Goal: Task Accomplishment & Management: Manage account settings

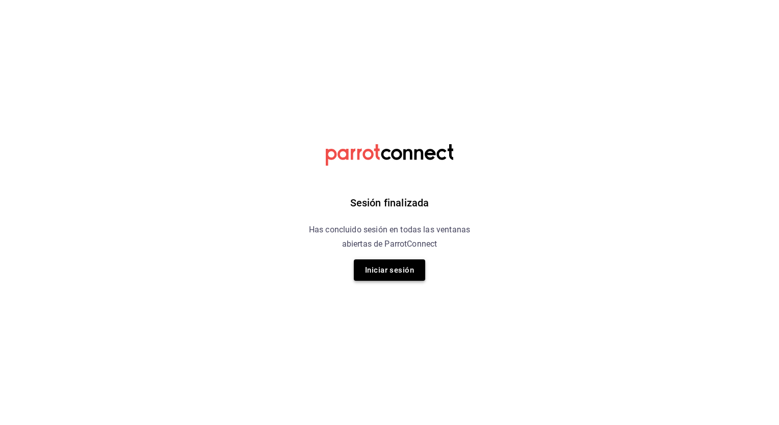
click at [396, 272] on button "Iniciar sesión" at bounding box center [389, 270] width 71 height 21
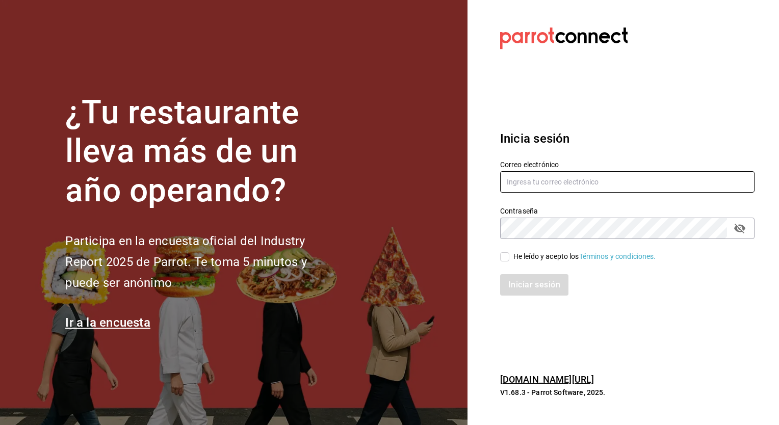
type input "[PERSON_NAME][EMAIL_ADDRESS][PERSON_NAME][DOMAIN_NAME]"
click at [506, 259] on input "He leído y acepto los Términos y condiciones." at bounding box center [504, 256] width 9 height 9
checkbox input "true"
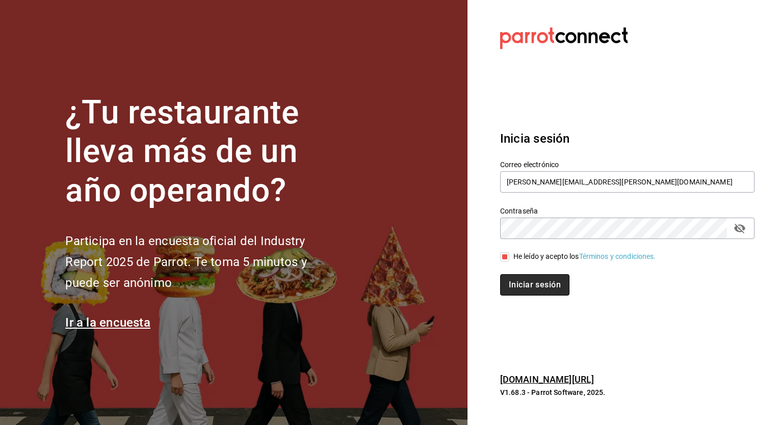
click at [530, 286] on button "Iniciar sesión" at bounding box center [534, 284] width 69 height 21
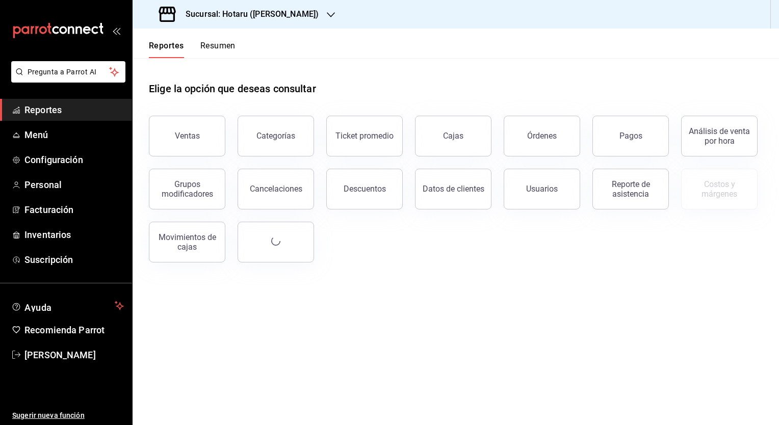
click at [252, 19] on h3 "Sucursal: Hotaru ([PERSON_NAME])" at bounding box center [247, 14] width 141 height 12
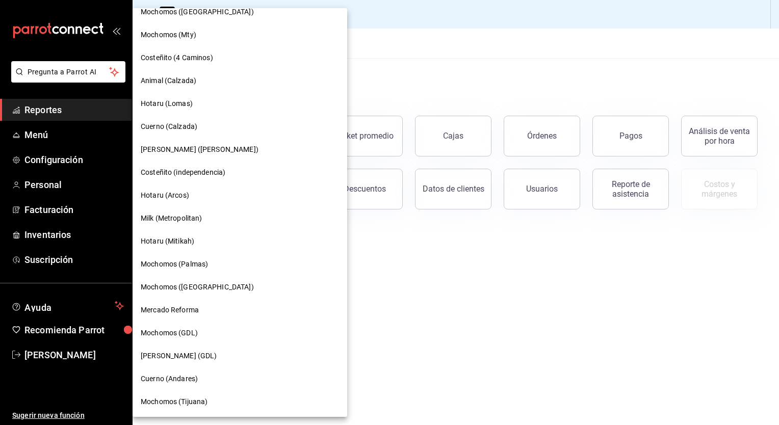
scroll to position [549, 0]
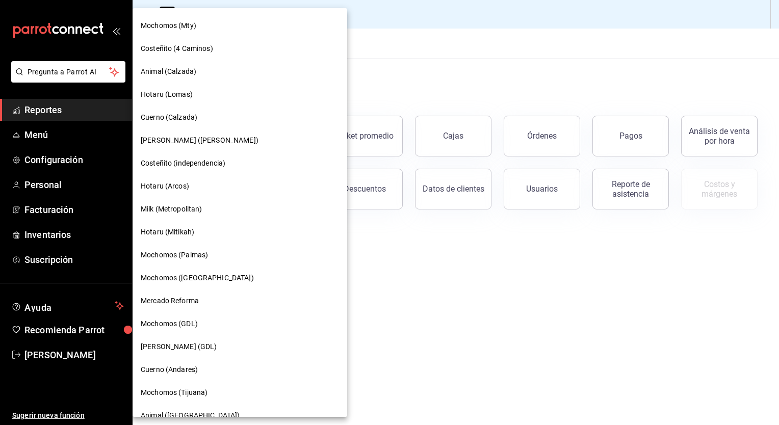
click at [185, 371] on span "Cuerno (Andares)" at bounding box center [169, 370] width 57 height 11
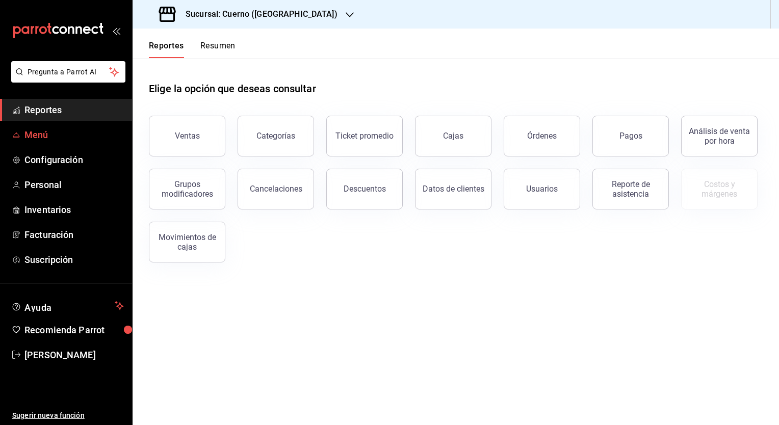
click at [41, 132] on span "Menú" at bounding box center [73, 135] width 99 height 14
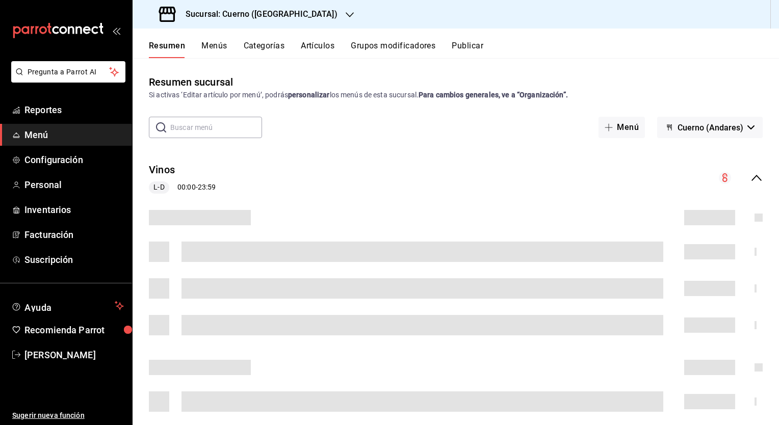
click at [327, 44] on button "Artículos" at bounding box center [318, 49] width 34 height 17
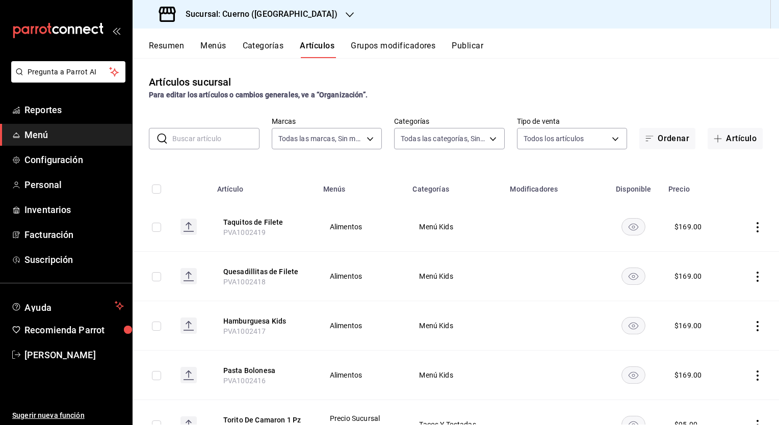
type input "c9e961b9-bc29-480f-a65c-324ff110f526"
type input "a99b9eb1-d5e4-4ca6-a53e-4c42022e859a,8d843363-7b8b-4002-90a0-c01944697fe5,d20f9…"
click at [216, 143] on input "text" at bounding box center [215, 139] width 87 height 20
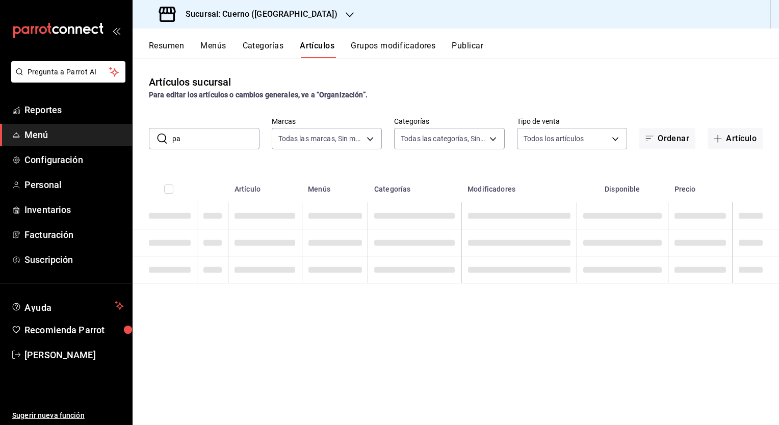
type input "p"
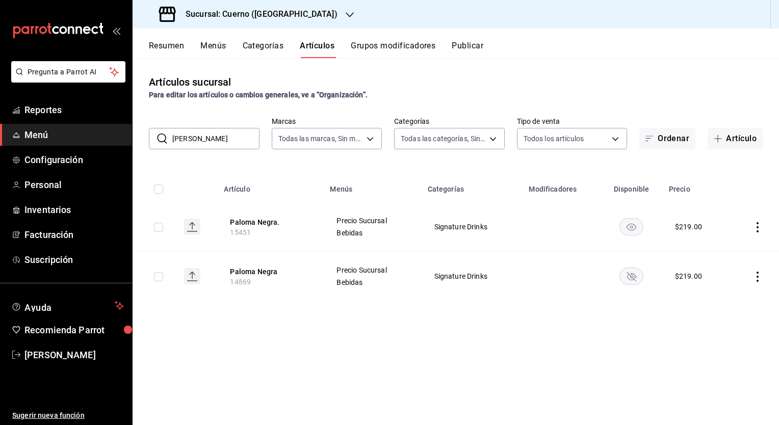
click at [218, 137] on input "[PERSON_NAME]" at bounding box center [215, 139] width 87 height 20
click at [210, 136] on input "[PERSON_NAME]" at bounding box center [215, 139] width 87 height 20
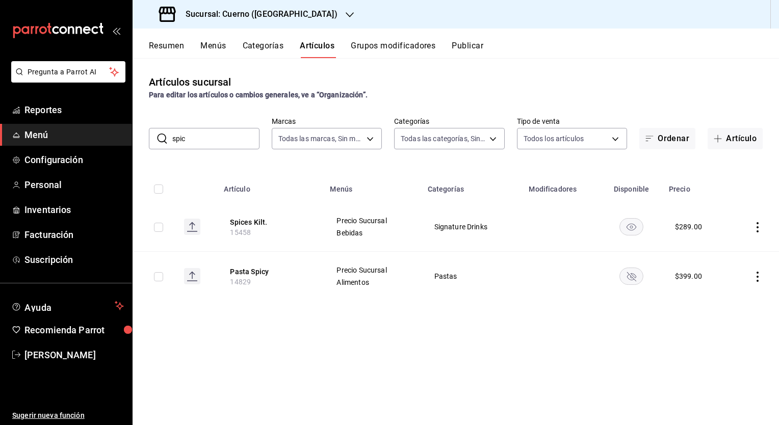
click at [216, 135] on input "spic" at bounding box center [215, 139] width 87 height 20
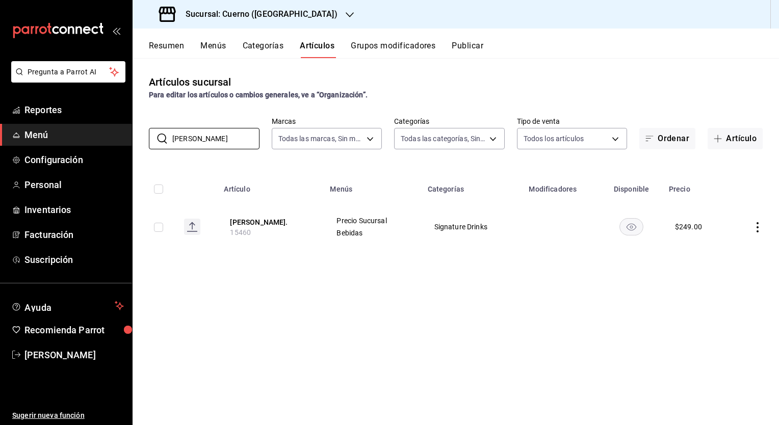
type input "[PERSON_NAME]"
click at [219, 142] on input "[PERSON_NAME]" at bounding box center [215, 139] width 87 height 20
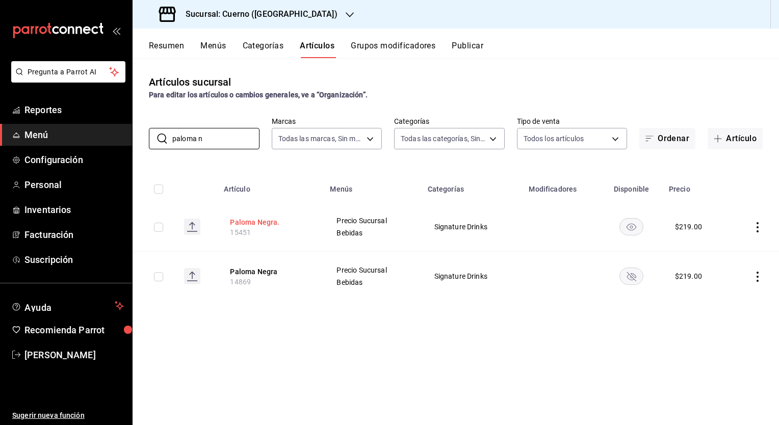
type input "paloma n"
click at [268, 219] on button "Paloma Negra." at bounding box center [271, 222] width 82 height 10
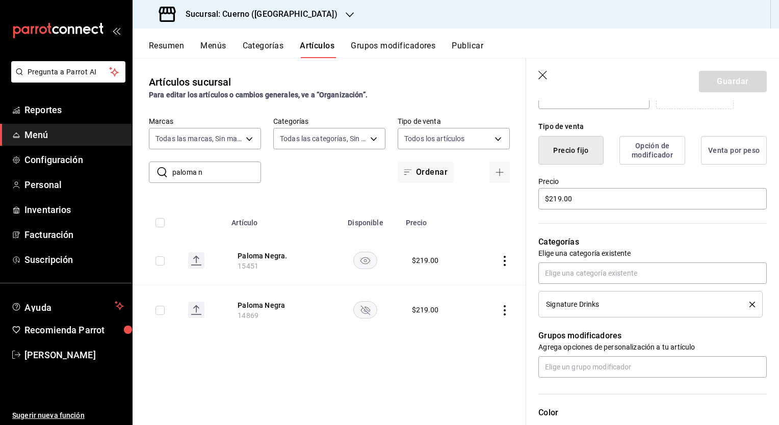
scroll to position [233, 0]
click at [556, 198] on input "$219.00" at bounding box center [653, 197] width 228 height 21
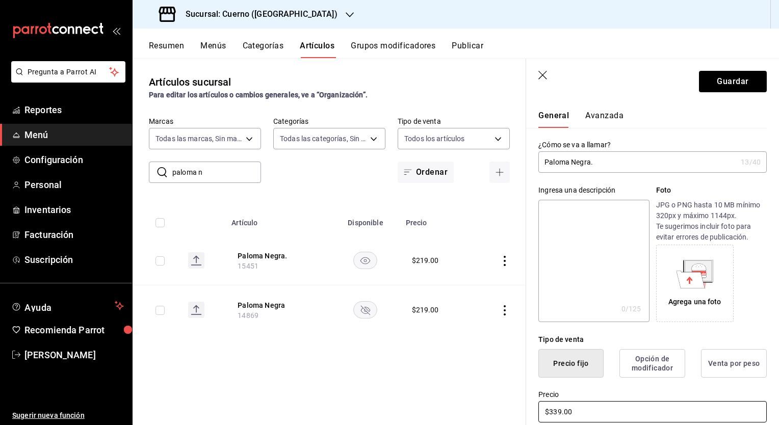
scroll to position [0, 0]
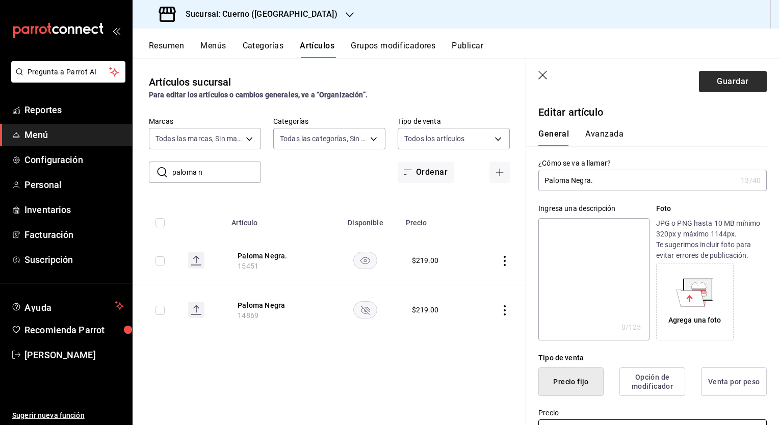
type input "$339.00"
click at [712, 78] on button "Guardar" at bounding box center [733, 81] width 68 height 21
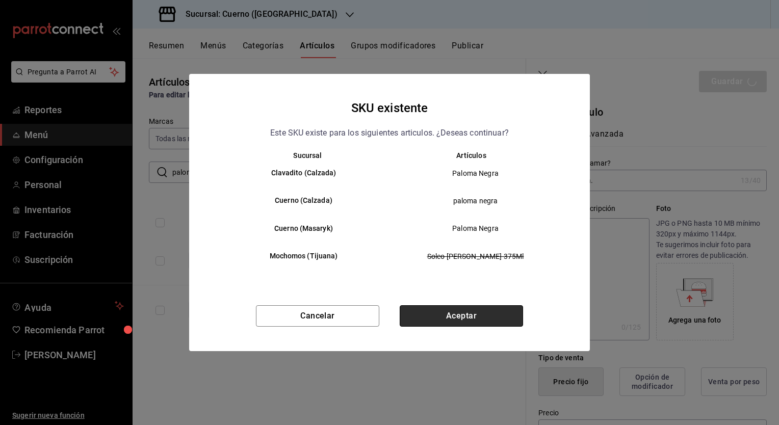
click at [443, 312] on button "Aceptar" at bounding box center [461, 315] width 123 height 21
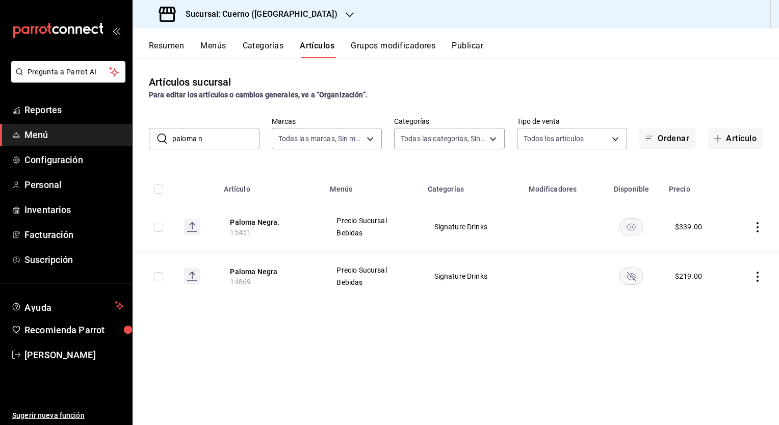
click at [220, 136] on input "paloma n" at bounding box center [215, 139] width 87 height 20
type input "[PERSON_NAME]"
click at [249, 221] on button "[PERSON_NAME]." at bounding box center [271, 222] width 82 height 10
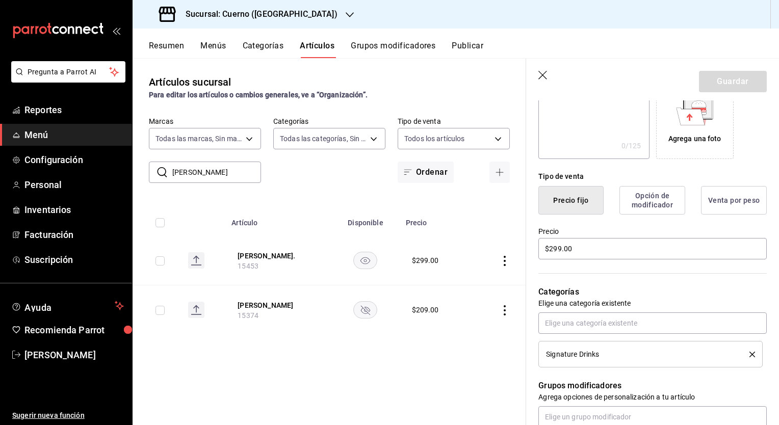
scroll to position [184, 0]
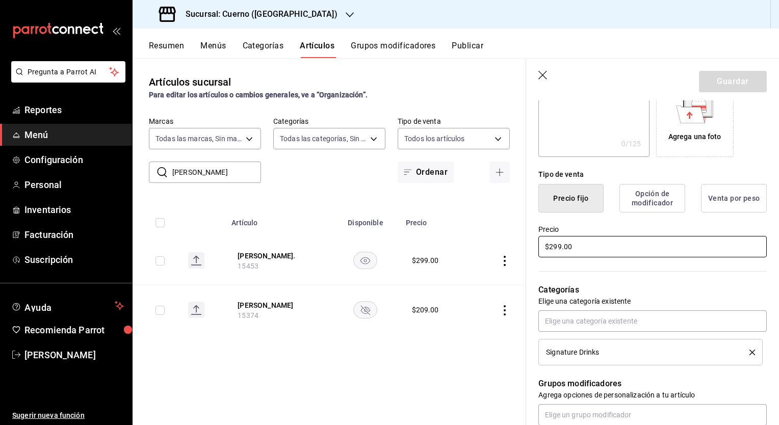
click at [561, 253] on input "$299.00" at bounding box center [653, 246] width 228 height 21
type input "$239.00"
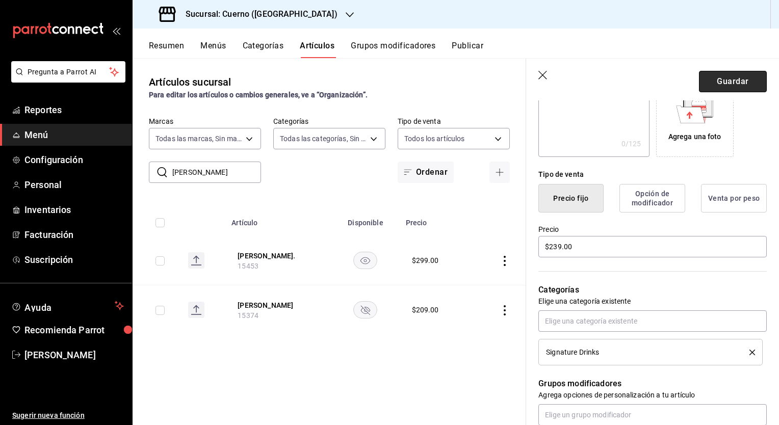
click at [710, 82] on button "Guardar" at bounding box center [733, 81] width 68 height 21
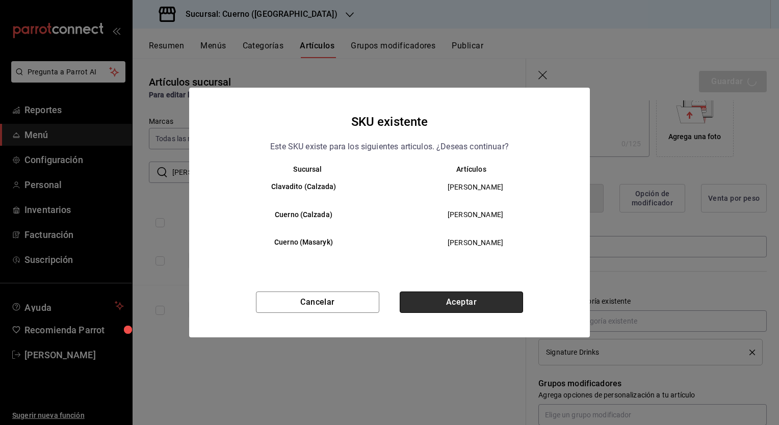
click at [466, 306] on button "Aceptar" at bounding box center [461, 302] width 123 height 21
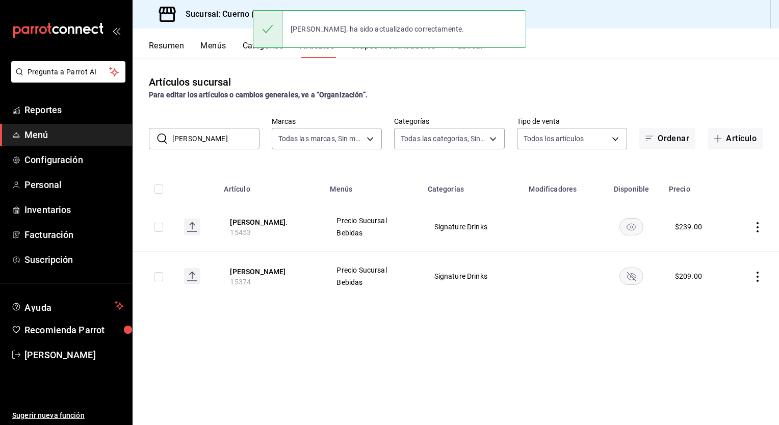
click at [230, 136] on input "[PERSON_NAME]" at bounding box center [215, 139] width 87 height 20
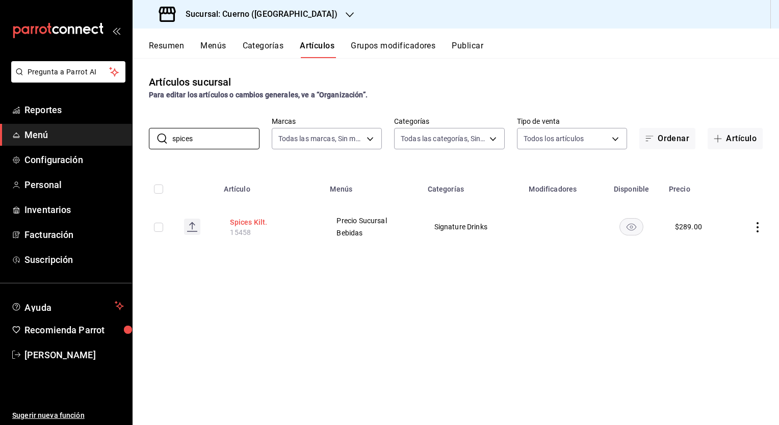
type input "spices"
click at [251, 221] on button "Spices Kilt." at bounding box center [271, 222] width 82 height 10
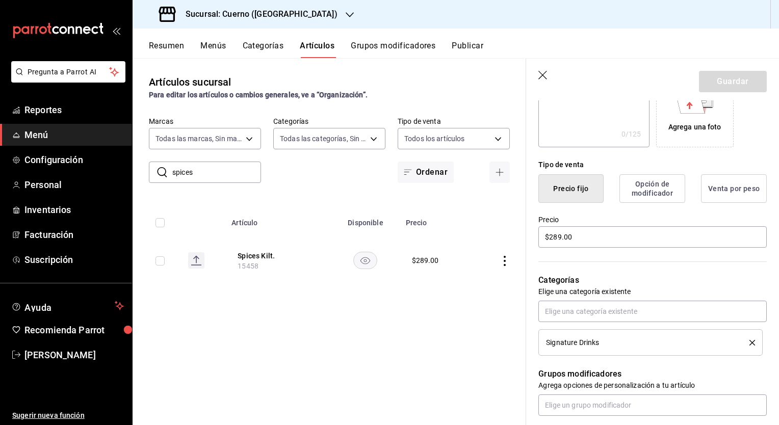
scroll to position [184, 0]
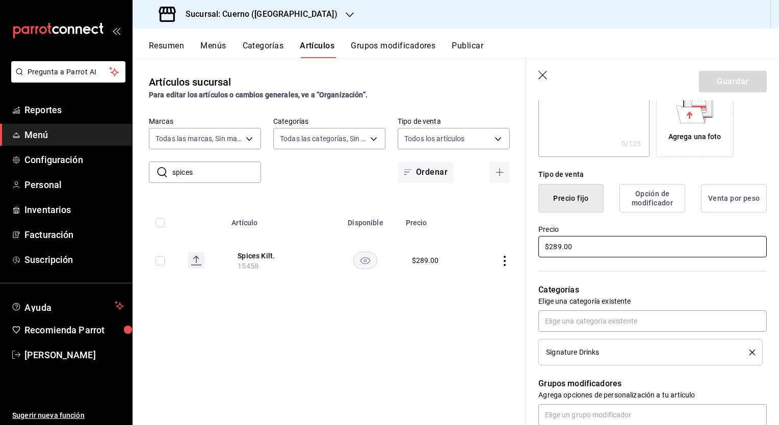
click at [571, 248] on input "$289.00" at bounding box center [653, 246] width 228 height 21
type input "$359.00"
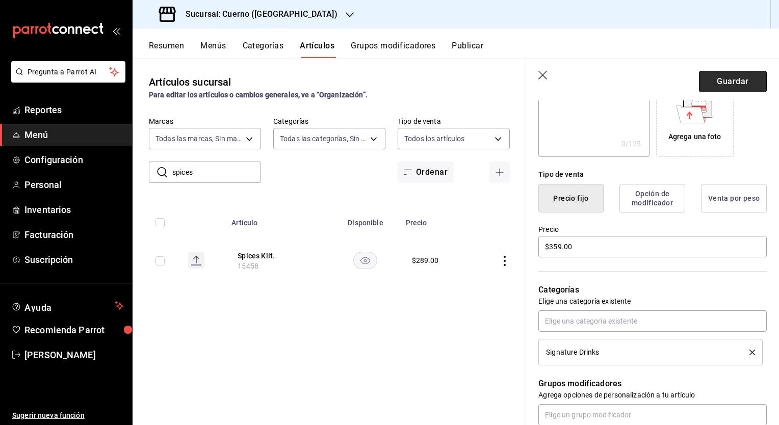
click at [715, 82] on button "Guardar" at bounding box center [733, 81] width 68 height 21
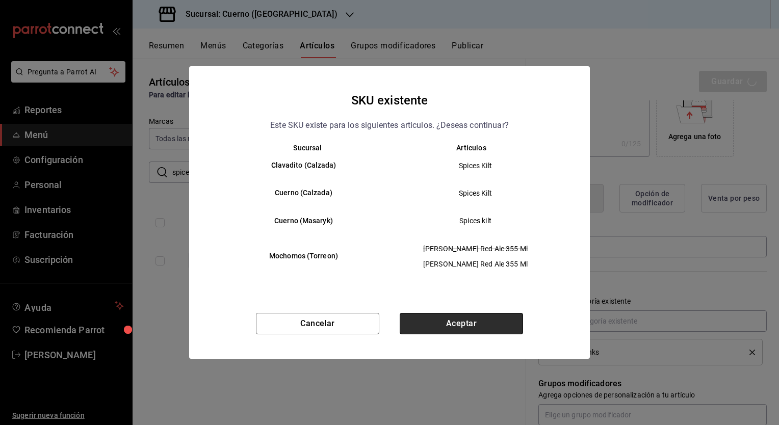
click at [460, 322] on button "Aceptar" at bounding box center [461, 323] width 123 height 21
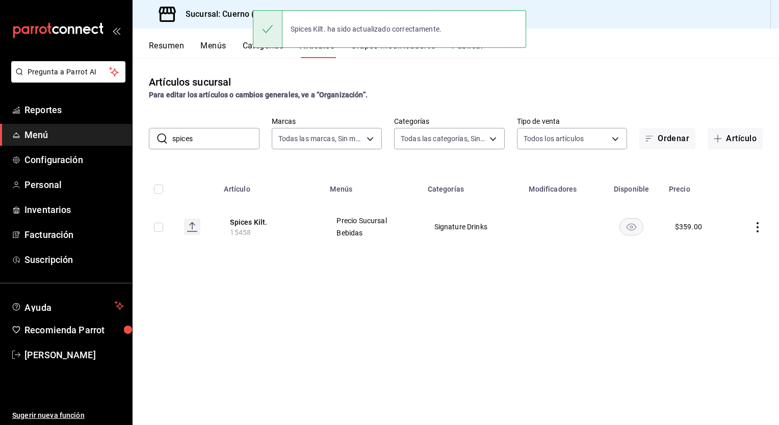
click at [224, 135] on input "spices" at bounding box center [215, 139] width 87 height 20
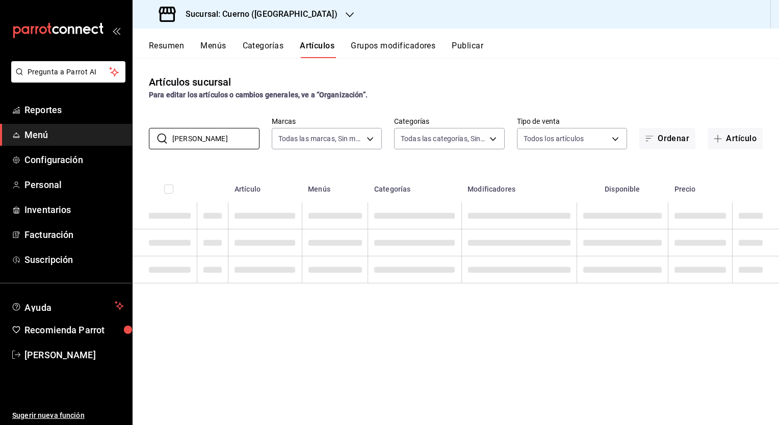
type input "[PERSON_NAME]"
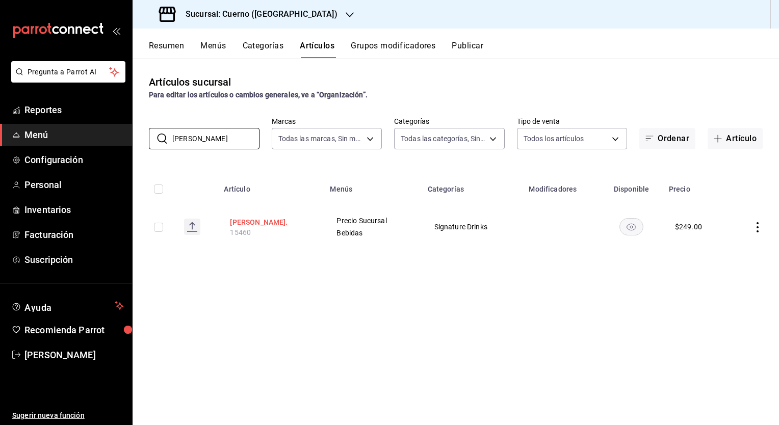
click at [238, 221] on button "[PERSON_NAME]." at bounding box center [271, 222] width 82 height 10
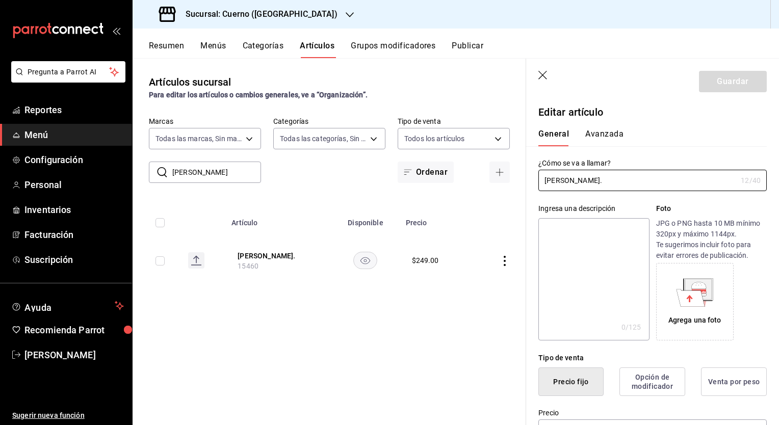
type input "$249.00"
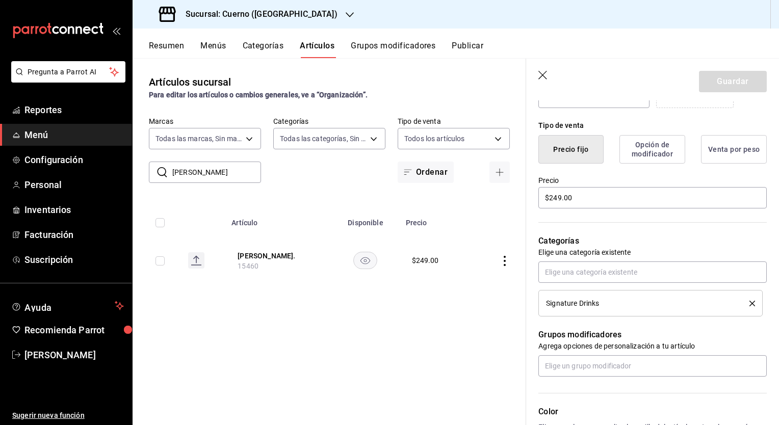
scroll to position [233, 0]
click at [563, 200] on input "$249.00" at bounding box center [653, 197] width 228 height 21
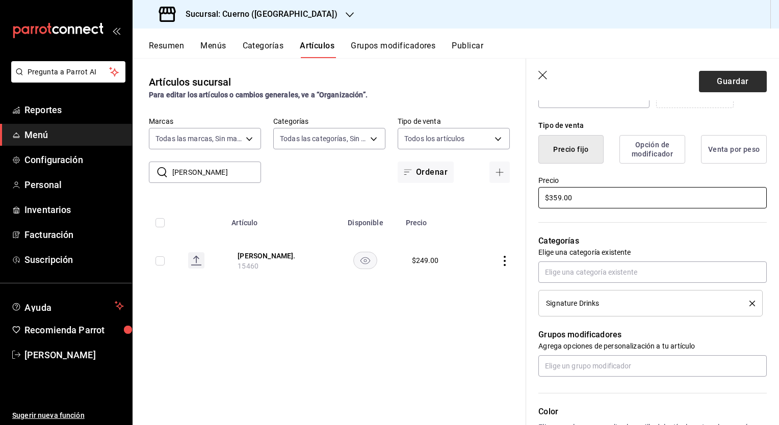
type input "$359.00"
click at [716, 84] on button "Guardar" at bounding box center [733, 81] width 68 height 21
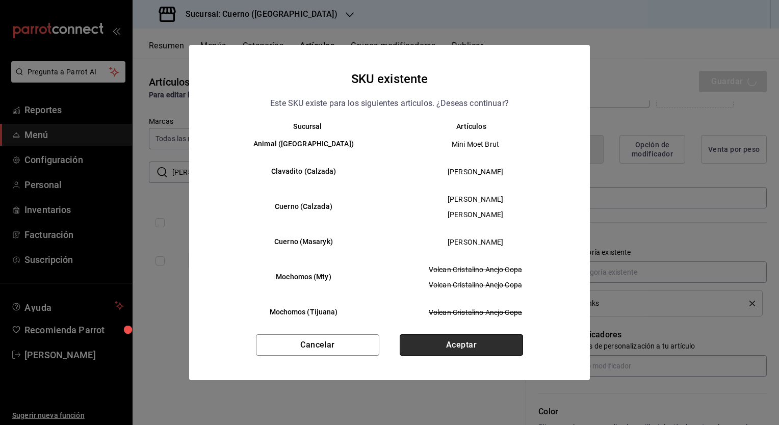
click at [432, 340] on button "Aceptar" at bounding box center [461, 345] width 123 height 21
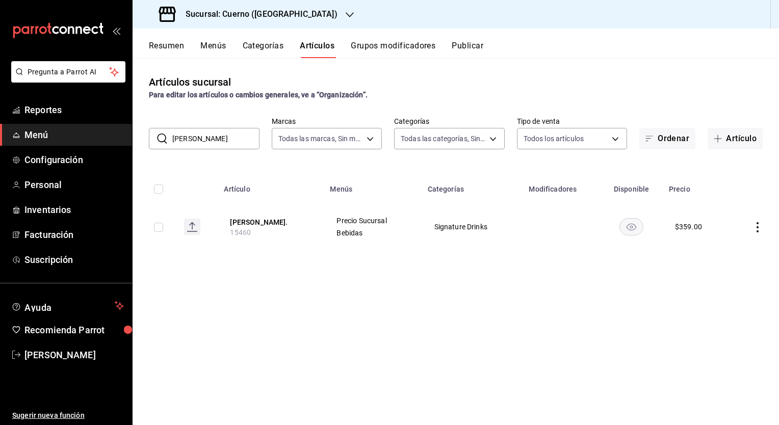
click at [465, 48] on button "Publicar" at bounding box center [468, 49] width 32 height 17
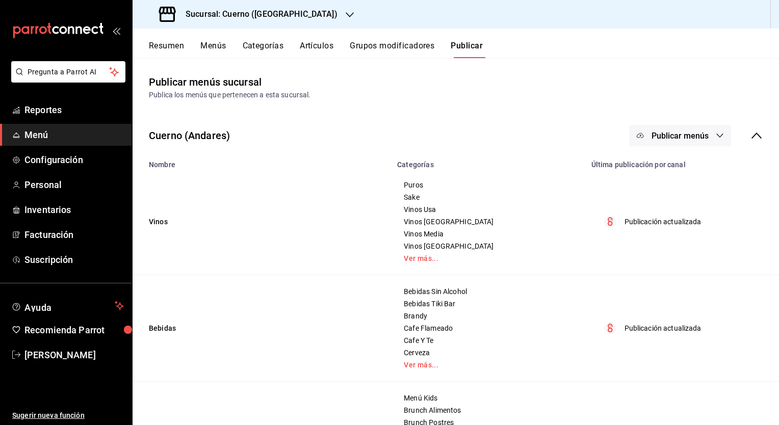
click at [677, 136] on span "Publicar menús" at bounding box center [680, 136] width 57 height 10
click at [677, 167] on span "Punto de venta" at bounding box center [687, 169] width 49 height 11
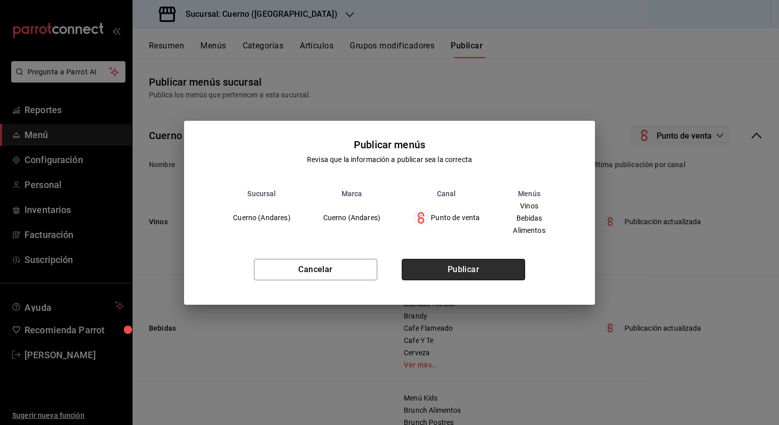
click at [477, 264] on button "Publicar" at bounding box center [463, 269] width 123 height 21
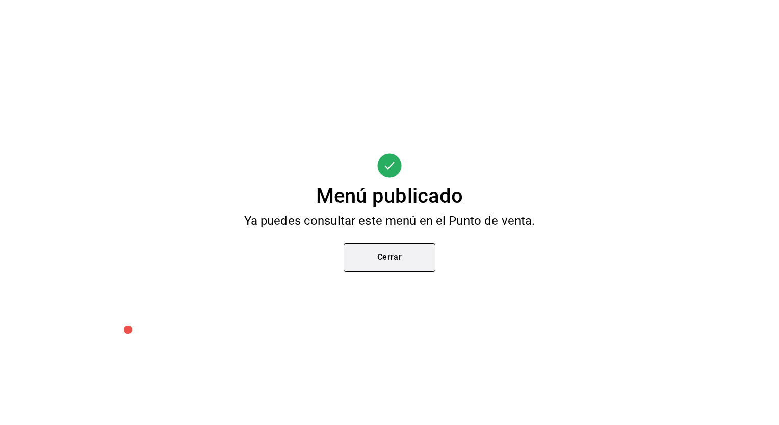
click at [388, 265] on button "Cerrar" at bounding box center [390, 257] width 92 height 29
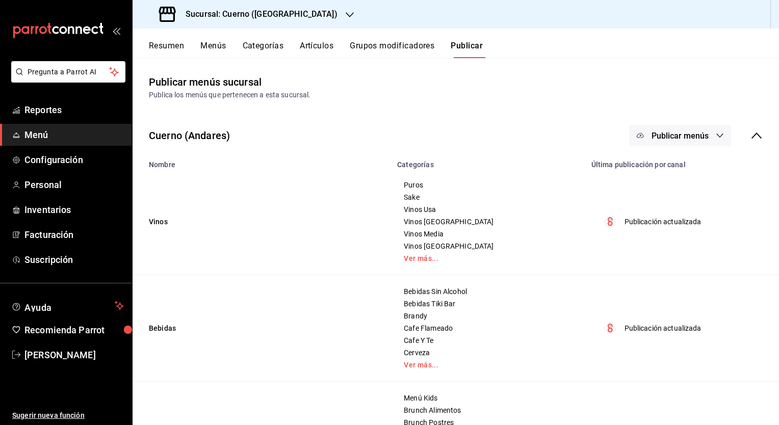
click at [324, 44] on button "Artículos" at bounding box center [317, 49] width 34 height 17
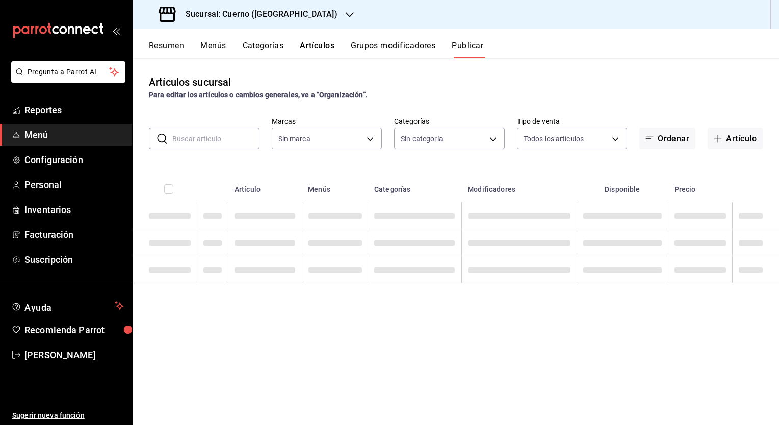
type input "c9e961b9-bc29-480f-a65c-324ff110f526"
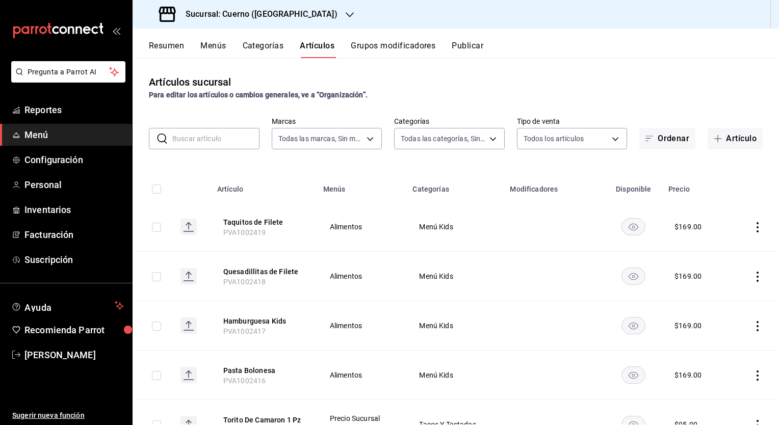
type input "a99b9eb1-d5e4-4ca6-a53e-4c42022e859a,8d843363-7b8b-4002-90a0-c01944697fe5,d20f9…"
click at [195, 131] on input "text" at bounding box center [215, 139] width 87 height 20
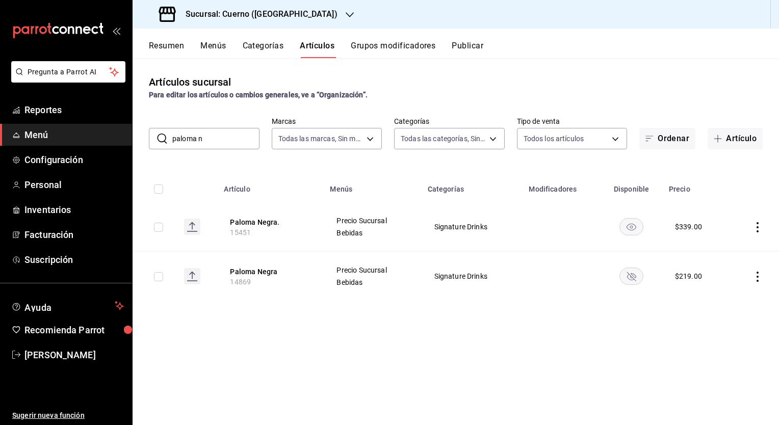
click at [220, 132] on input "paloma n" at bounding box center [215, 139] width 87 height 20
click at [215, 140] on input "[PERSON_NAME]" at bounding box center [215, 139] width 87 height 20
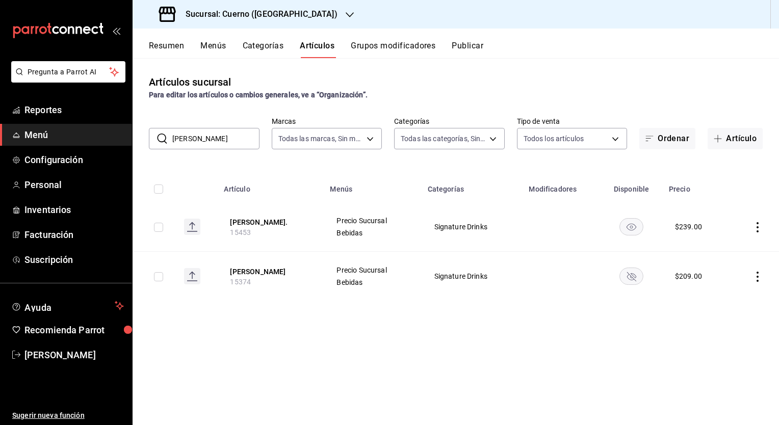
click at [215, 140] on input "[PERSON_NAME]" at bounding box center [215, 139] width 87 height 20
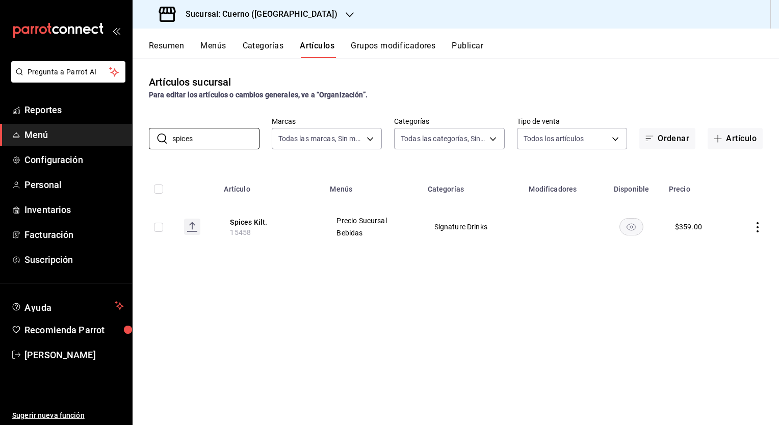
type input "spices"
